Goal: Task Accomplishment & Management: Manage account settings

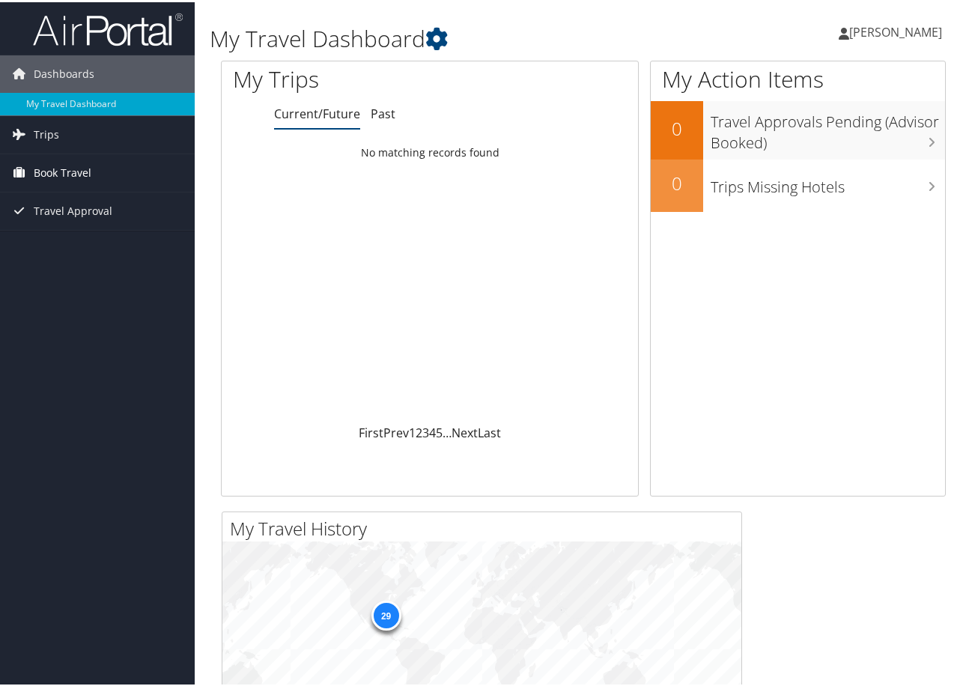
click at [40, 174] on span "Book Travel" at bounding box center [63, 170] width 58 height 37
click at [76, 224] on link "Book/Manage Online Trips" at bounding box center [97, 223] width 195 height 22
click at [920, 41] on link "[PERSON_NAME]" at bounding box center [898, 29] width 118 height 45
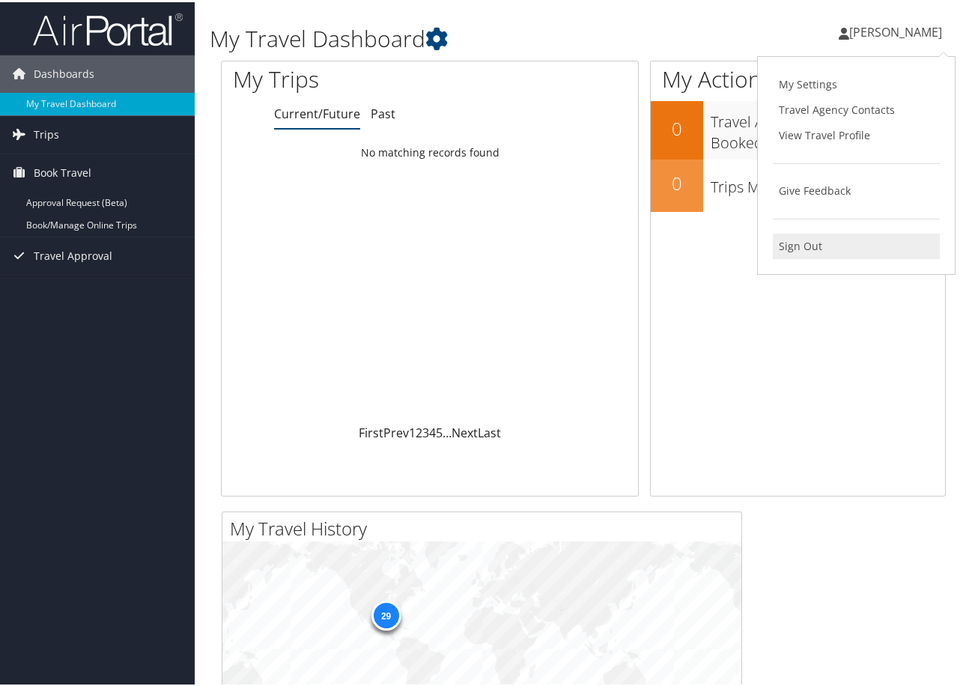
click at [805, 248] on link "Sign Out" at bounding box center [856, 243] width 167 height 25
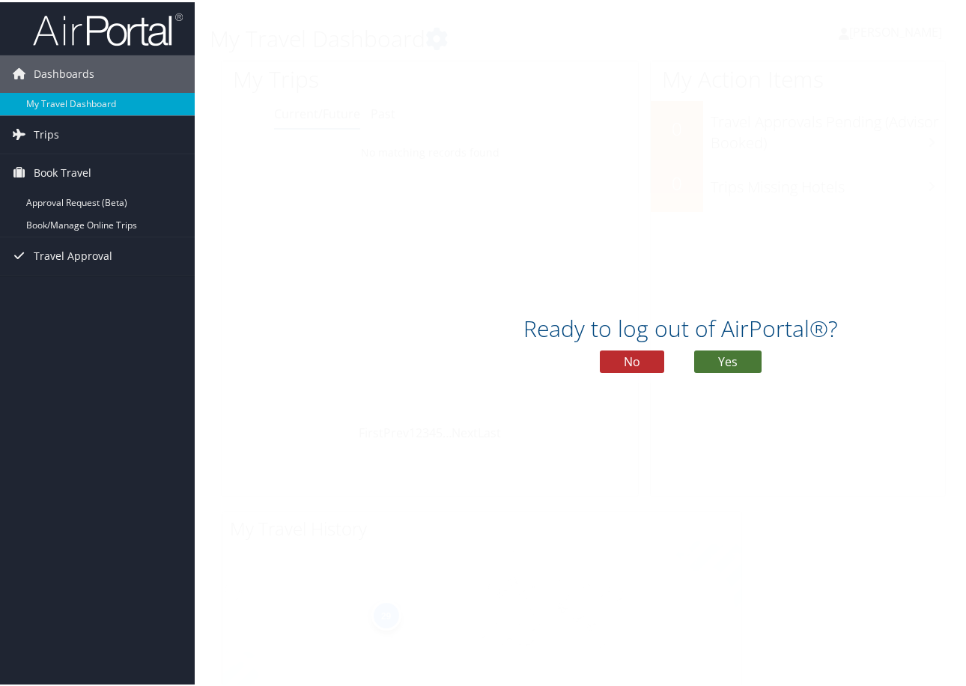
click at [738, 360] on button "Yes" at bounding box center [727, 359] width 67 height 22
